Goal: Find specific page/section: Find specific page/section

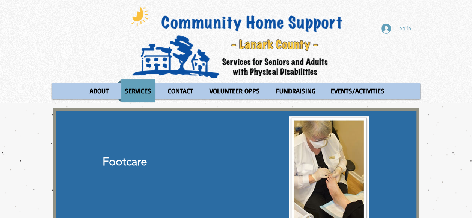
click at [136, 57] on img at bounding box center [236, 42] width 221 height 74
click at [140, 92] on p "SERVICES" at bounding box center [137, 90] width 33 height 23
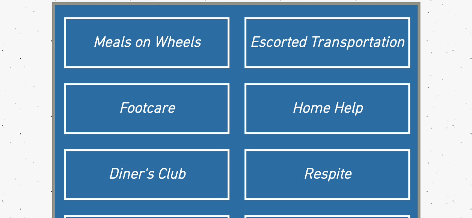
scroll to position [102, 0]
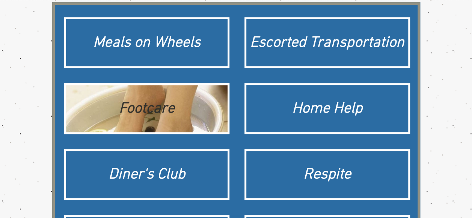
click at [153, 96] on div "Footcare" at bounding box center [147, 108] width 162 height 47
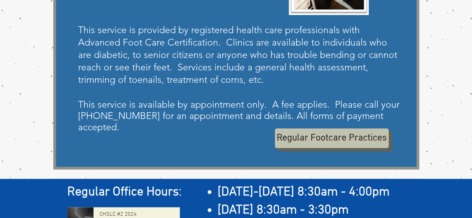
scroll to position [216, 0]
